Goal: Task Accomplishment & Management: Manage account settings

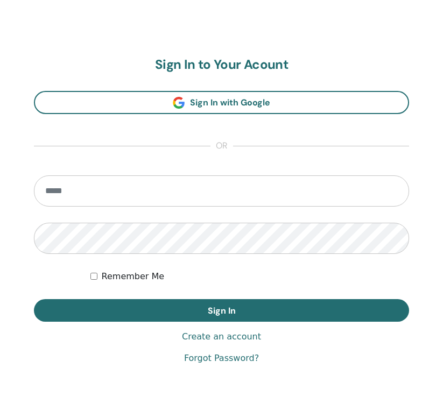
scroll to position [571, 0]
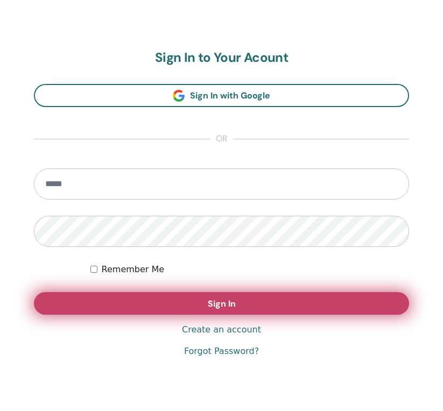
type input "**********"
click at [257, 314] on button "Sign In" at bounding box center [221, 303] width 375 height 23
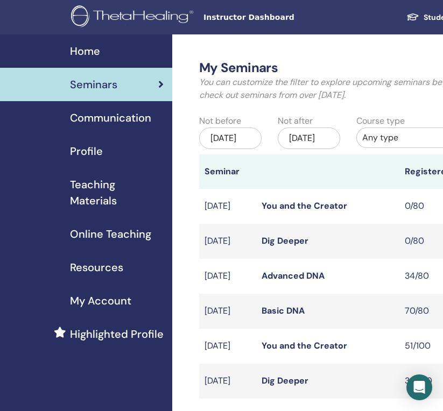
click at [273, 317] on link "Basic DNA" at bounding box center [283, 310] width 43 height 11
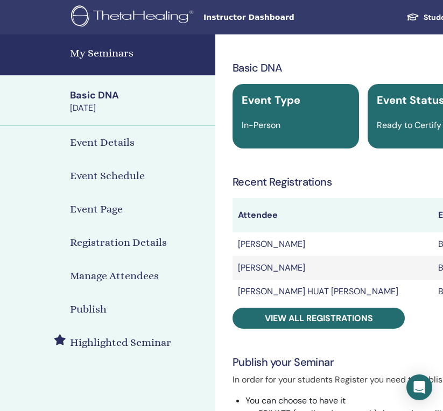
click at [105, 53] on h4 "My Seminars" at bounding box center [139, 53] width 139 height 16
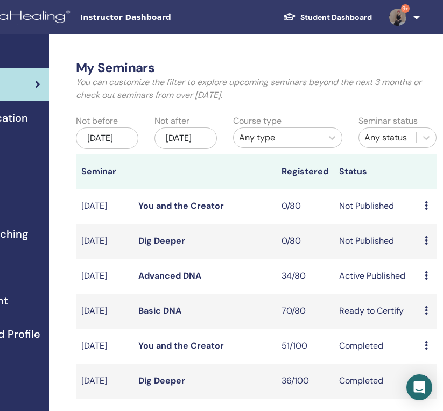
scroll to position [0, 137]
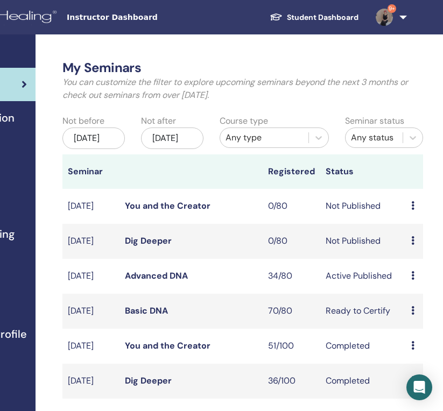
click at [153, 282] on link "Advanced DNA" at bounding box center [156, 275] width 63 height 11
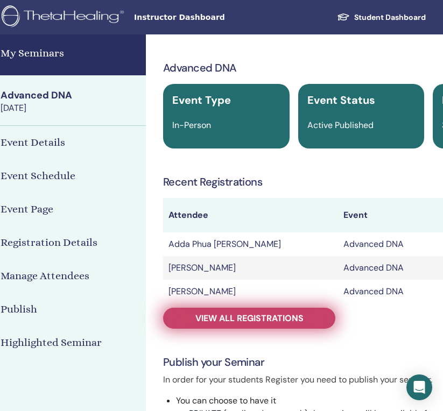
scroll to position [0, 127]
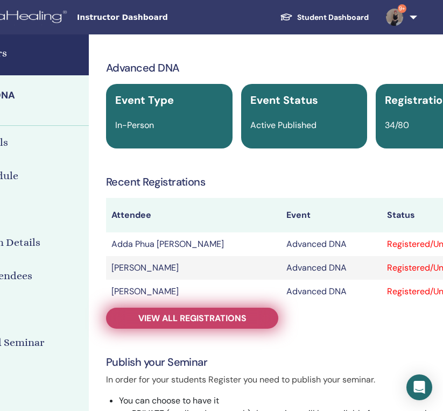
click at [231, 318] on span "View all registrations" at bounding box center [192, 318] width 108 height 11
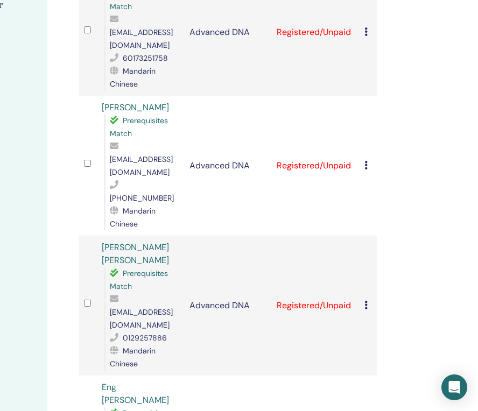
scroll to position [294, 168]
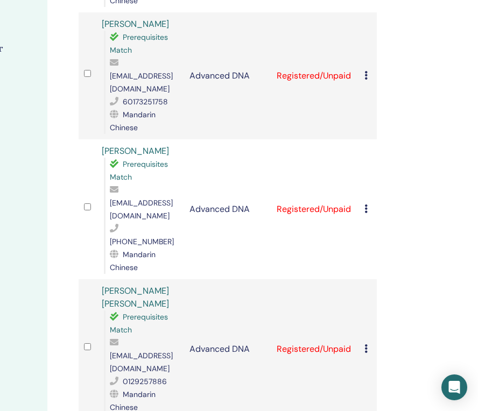
click at [89, 51] on td at bounding box center [88, 75] width 18 height 127
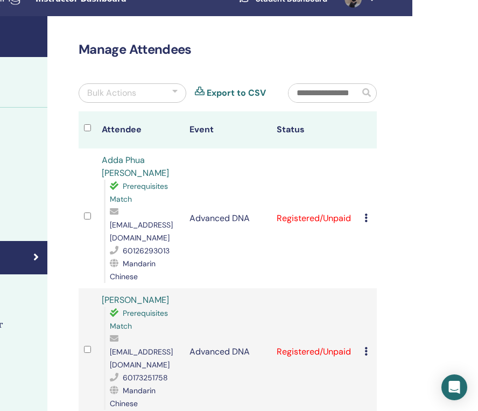
scroll to position [0, 168]
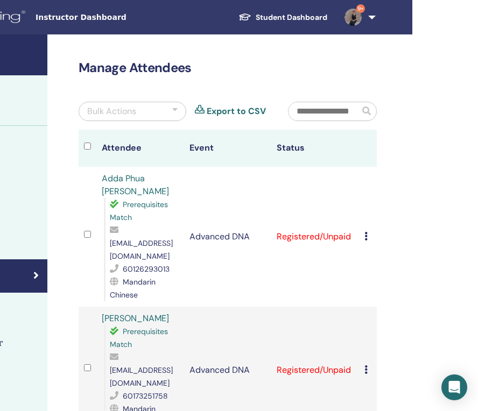
click at [159, 110] on div "Bulk Actions" at bounding box center [133, 111] width 108 height 19
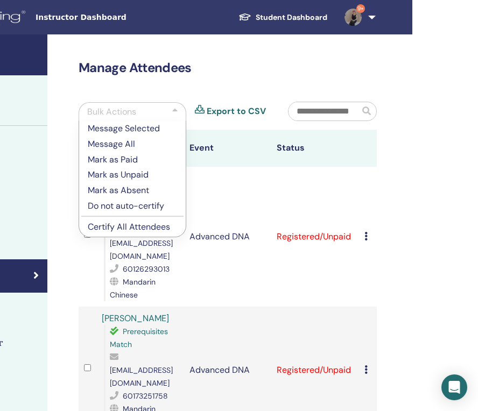
click at [137, 160] on p "Mark as Paid" at bounding box center [132, 160] width 89 height 12
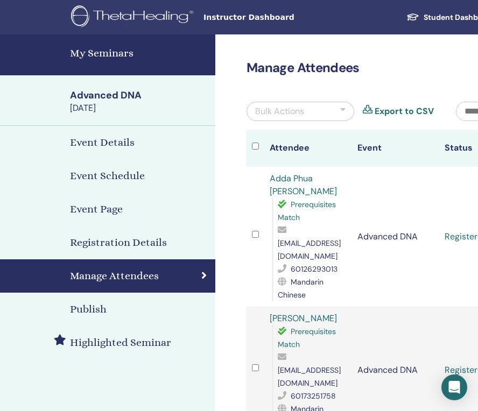
scroll to position [0, 168]
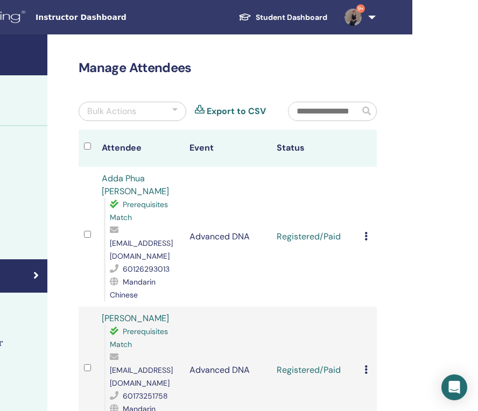
click at [364, 4] on link "9+" at bounding box center [358, 17] width 44 height 34
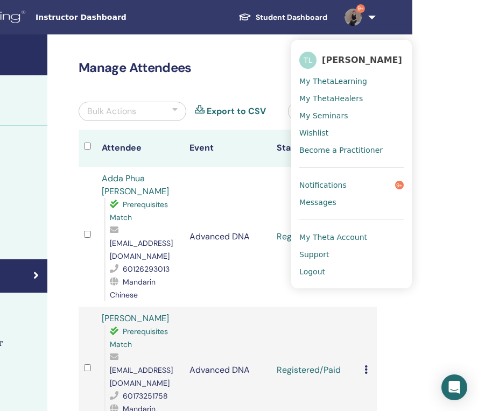
click at [313, 272] on span "Logout" at bounding box center [312, 272] width 26 height 10
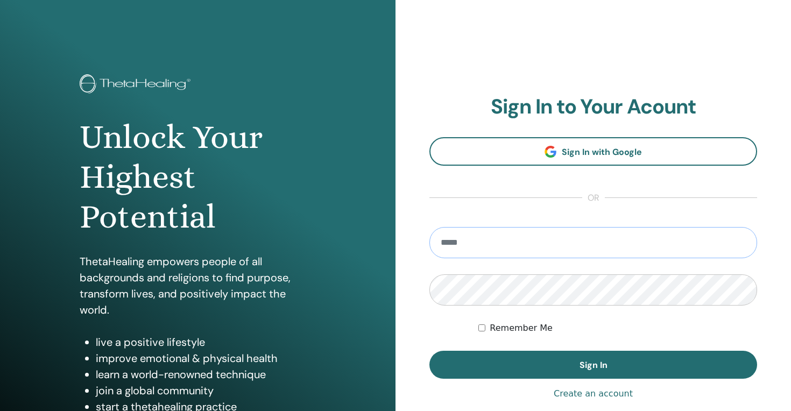
type input "**********"
click at [443, 82] on div "**********" at bounding box center [594, 258] width 396 height 517
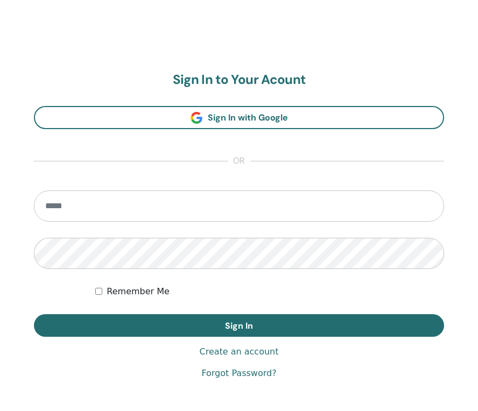
scroll to position [550, 0]
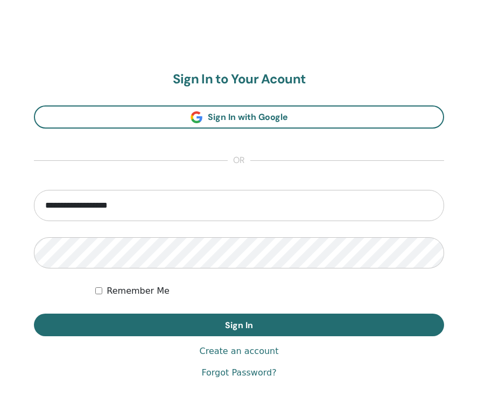
click at [71, 202] on input "**********" at bounding box center [239, 205] width 410 height 31
type input "**********"
click at [34, 314] on button "Sign In" at bounding box center [239, 325] width 410 height 23
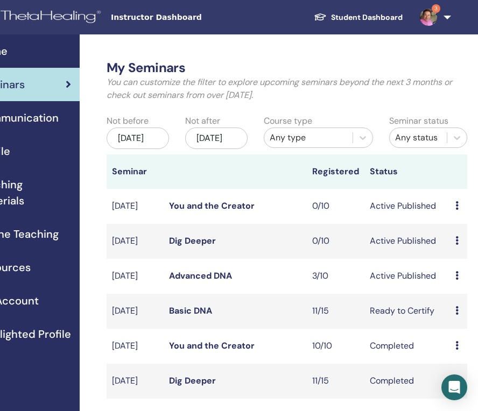
scroll to position [0, 111]
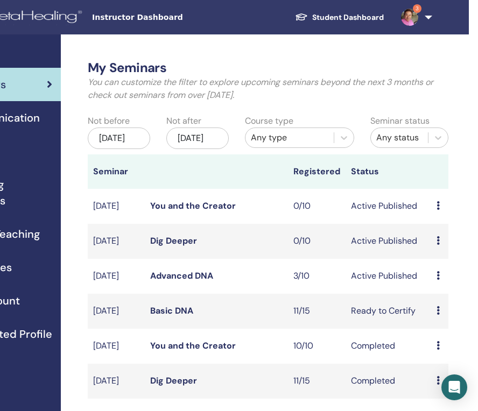
click at [194, 282] on link "Advanced DNA" at bounding box center [181, 275] width 63 height 11
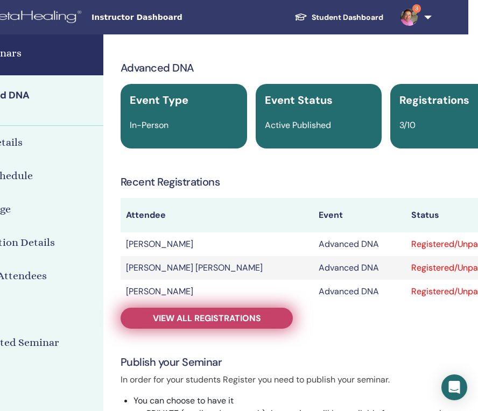
scroll to position [0, 118]
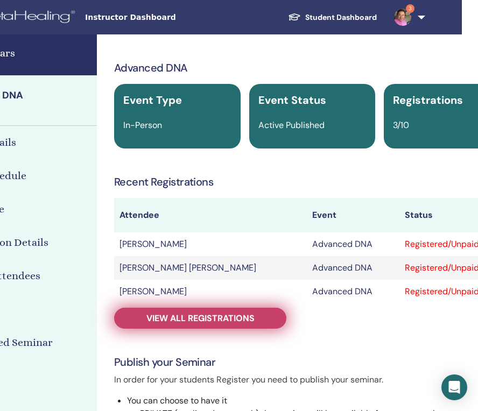
click at [200, 315] on span "View all registrations" at bounding box center [200, 318] width 108 height 11
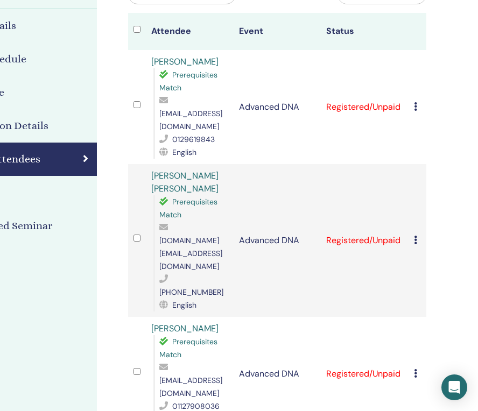
scroll to position [99, 118]
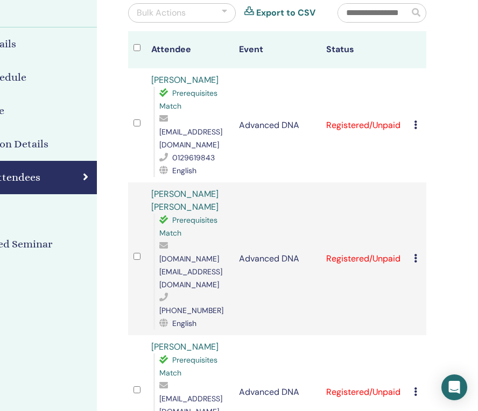
click at [138, 217] on td at bounding box center [137, 258] width 18 height 153
click at [175, 23] on div "Bulk Actions Export to CSV" at bounding box center [224, 17] width 209 height 28
click at [189, 15] on div "Bulk Actions" at bounding box center [182, 12] width 108 height 19
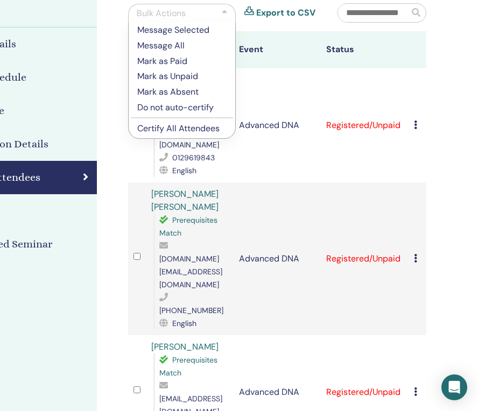
click at [185, 58] on p "Mark as Paid" at bounding box center [181, 61] width 89 height 12
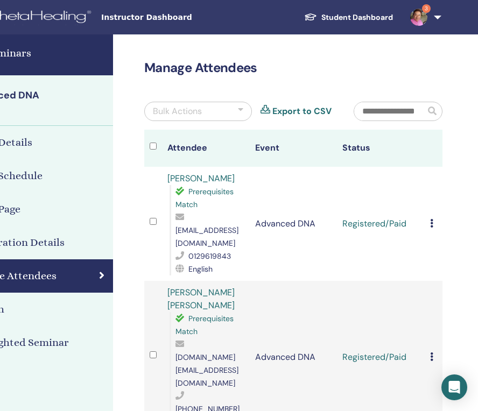
scroll to position [0, 102]
